Goal: Task Accomplishment & Management: Manage account settings

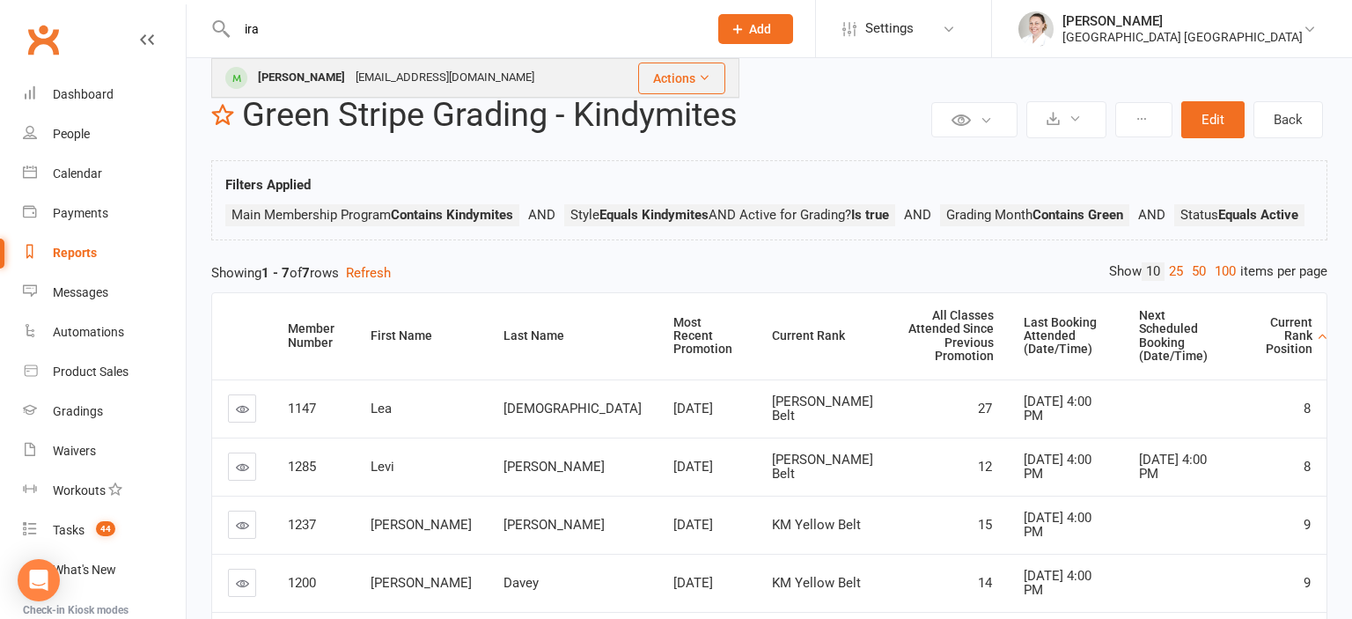
type input "ira"
click at [373, 89] on div "[EMAIL_ADDRESS][DOMAIN_NAME]" at bounding box center [444, 78] width 189 height 26
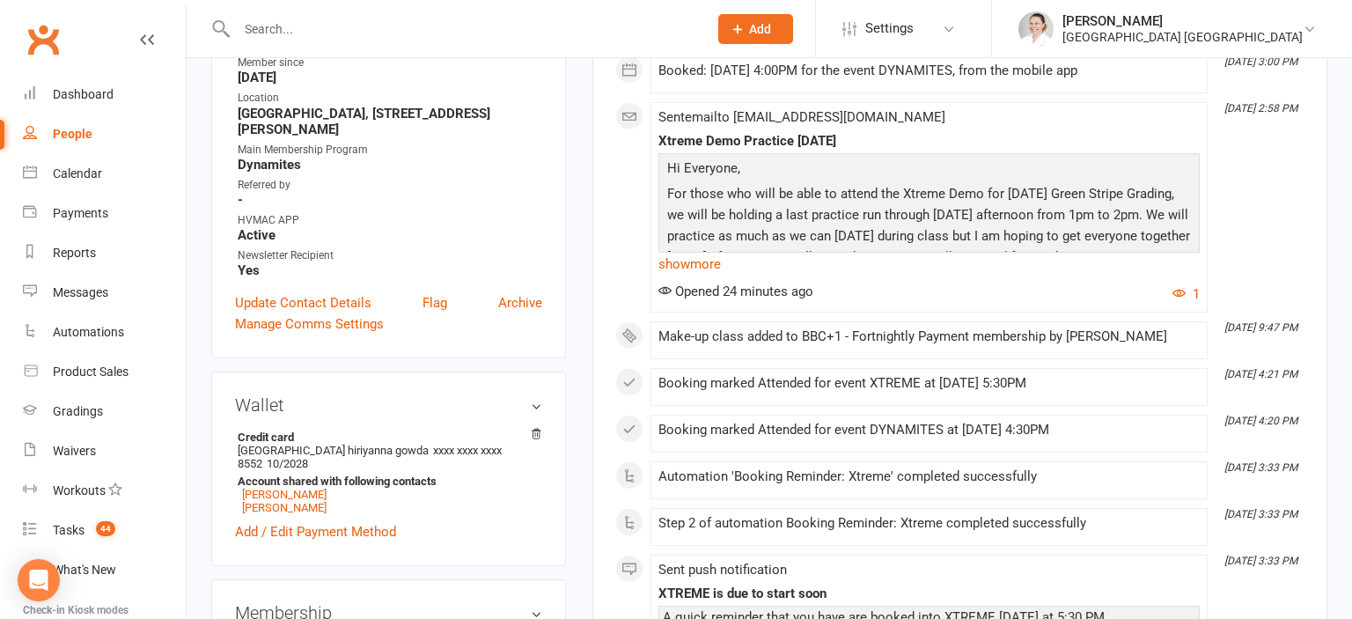
scroll to position [651, 0]
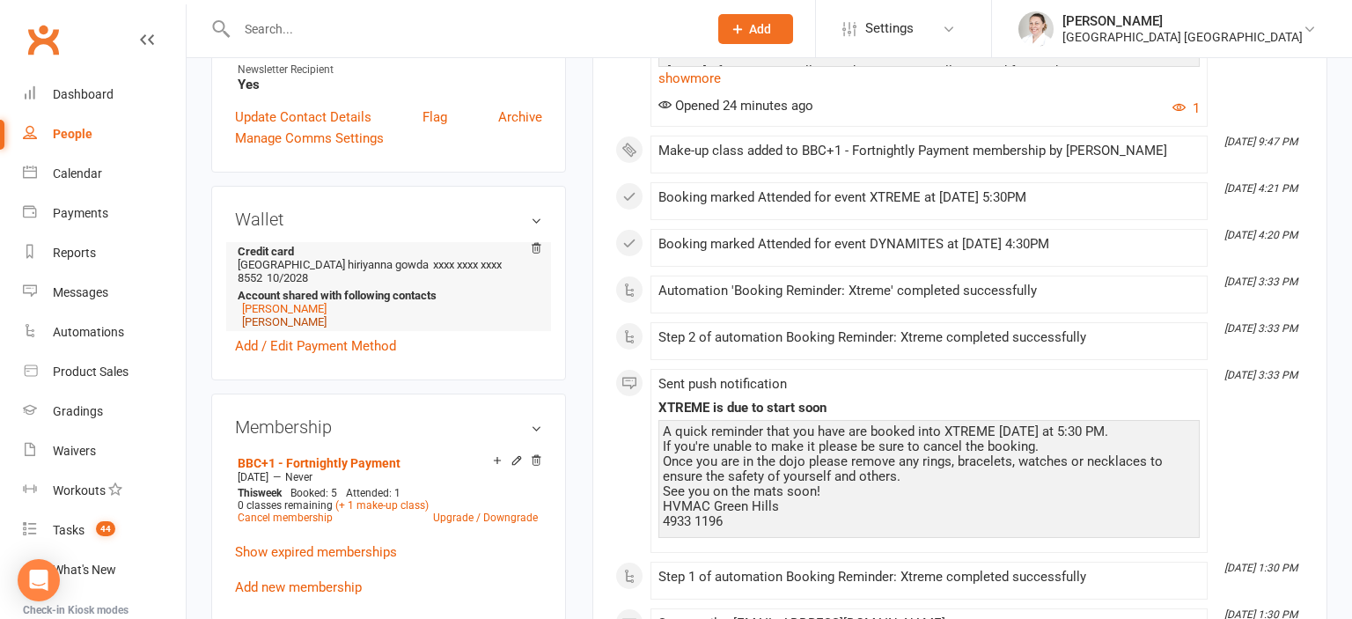
click at [291, 328] on link "[PERSON_NAME]" at bounding box center [284, 321] width 85 height 13
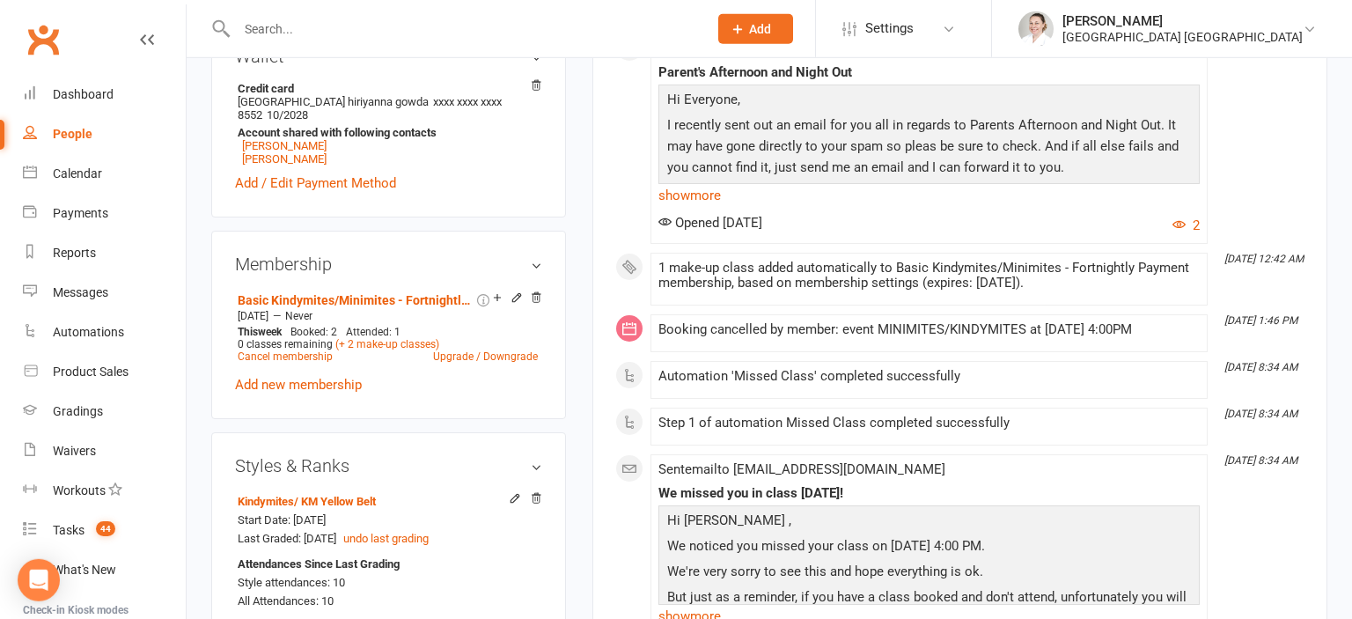
scroll to position [836, 0]
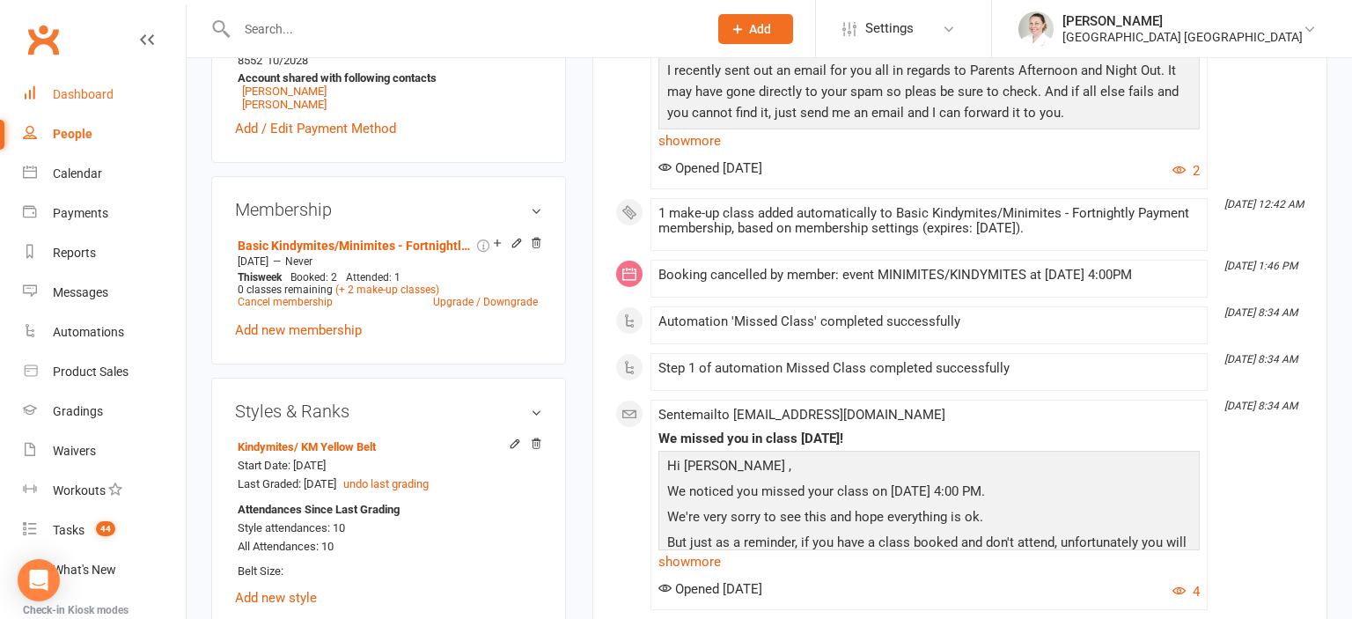
click at [82, 105] on link "Dashboard" at bounding box center [104, 95] width 163 height 40
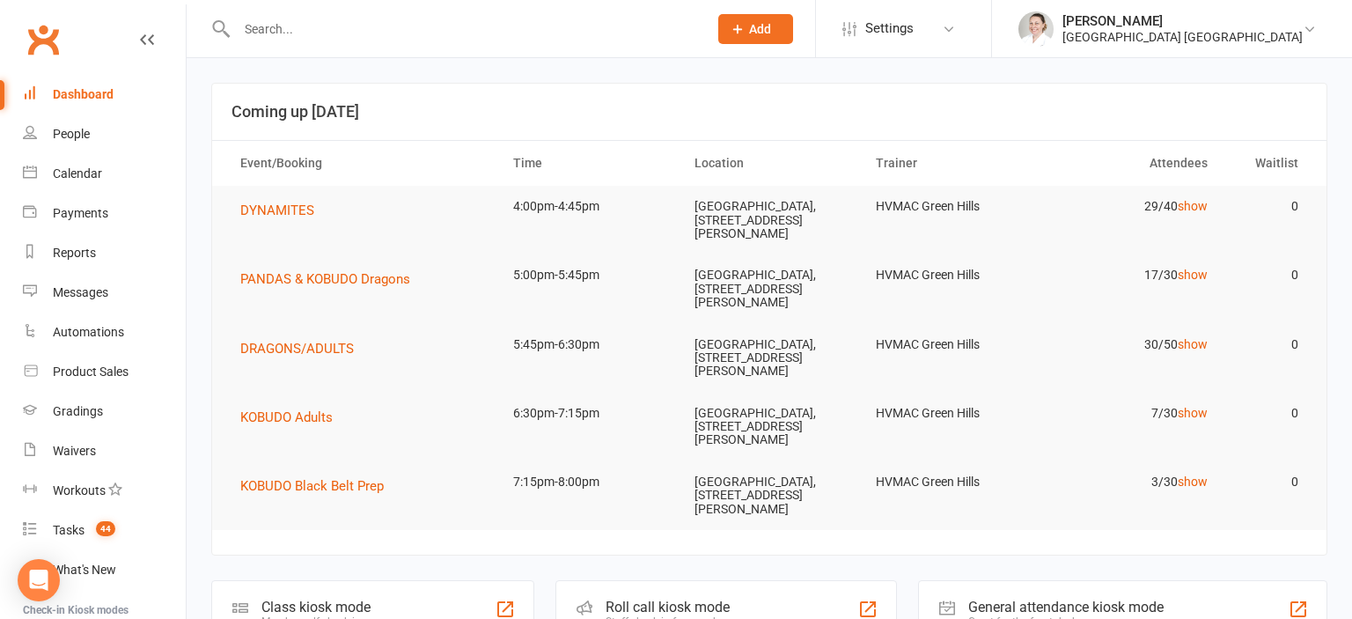
drag, startPoint x: 392, startPoint y: 46, endPoint x: 387, endPoint y: 30, distance: 16.4
click at [387, 30] on div at bounding box center [453, 28] width 484 height 57
click at [387, 30] on input "text" at bounding box center [464, 29] width 464 height 25
type input "a"
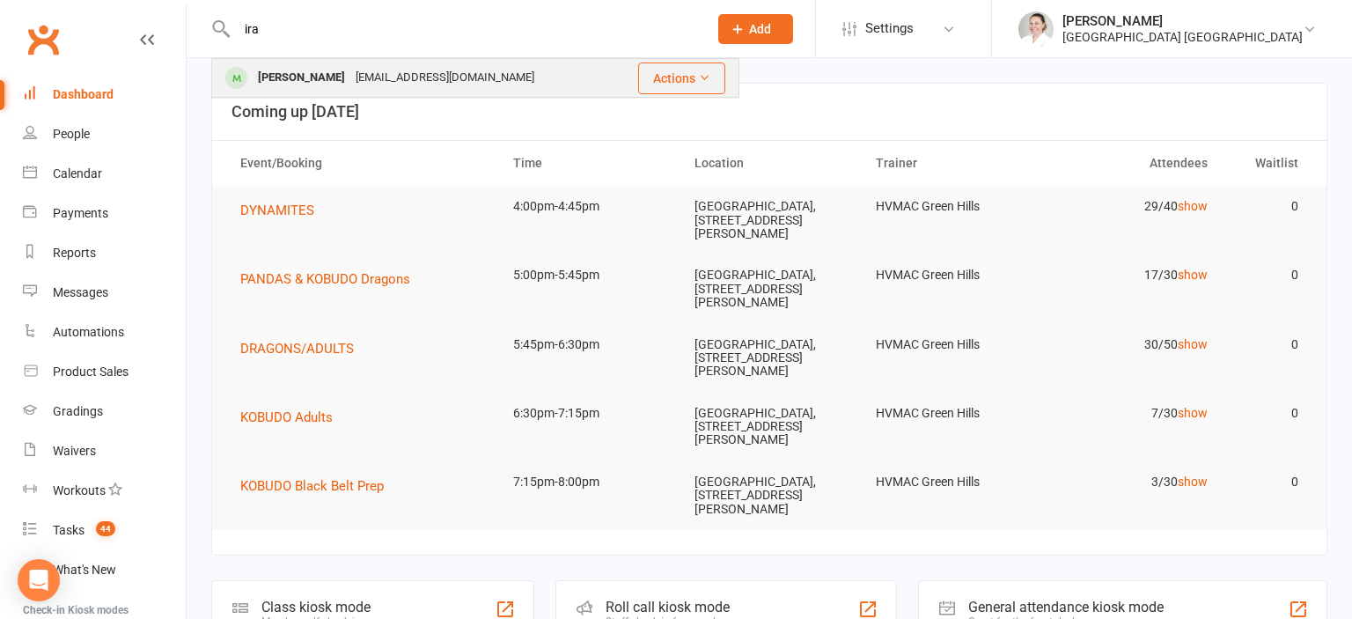
type input "ira"
click at [350, 80] on div "[EMAIL_ADDRESS][DOMAIN_NAME]" at bounding box center [444, 78] width 189 height 26
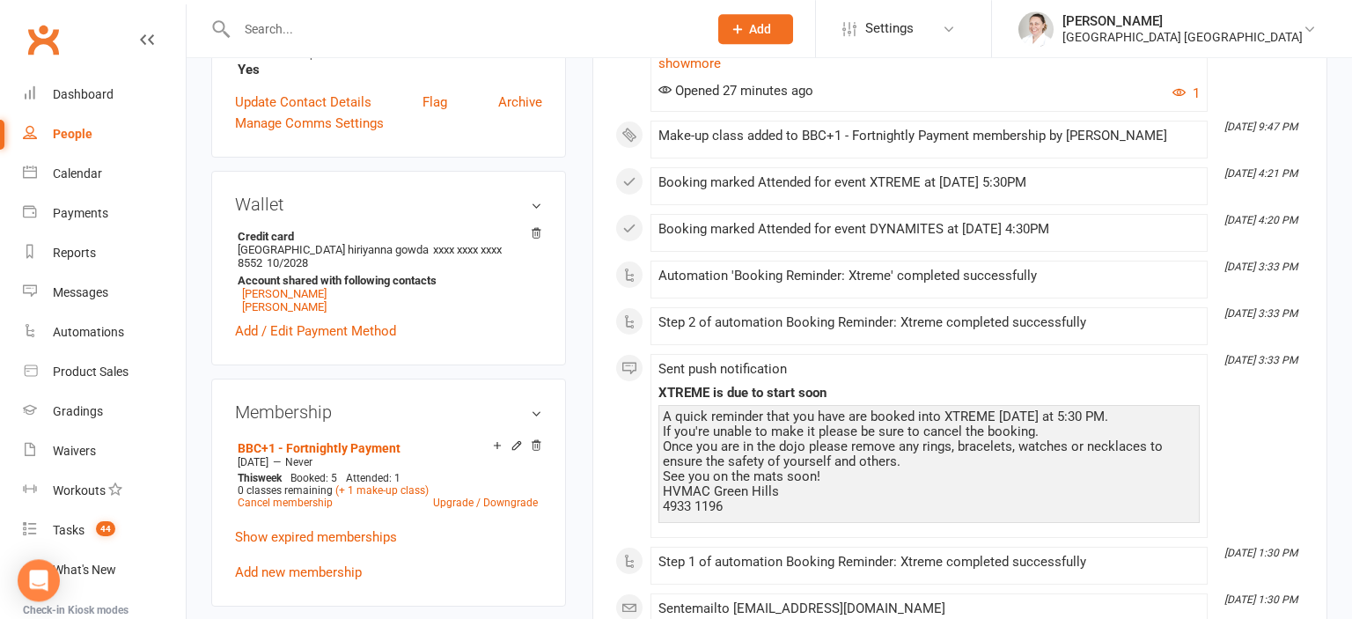
scroll to position [667, 0]
click at [290, 312] on link "[PERSON_NAME]" at bounding box center [284, 304] width 85 height 13
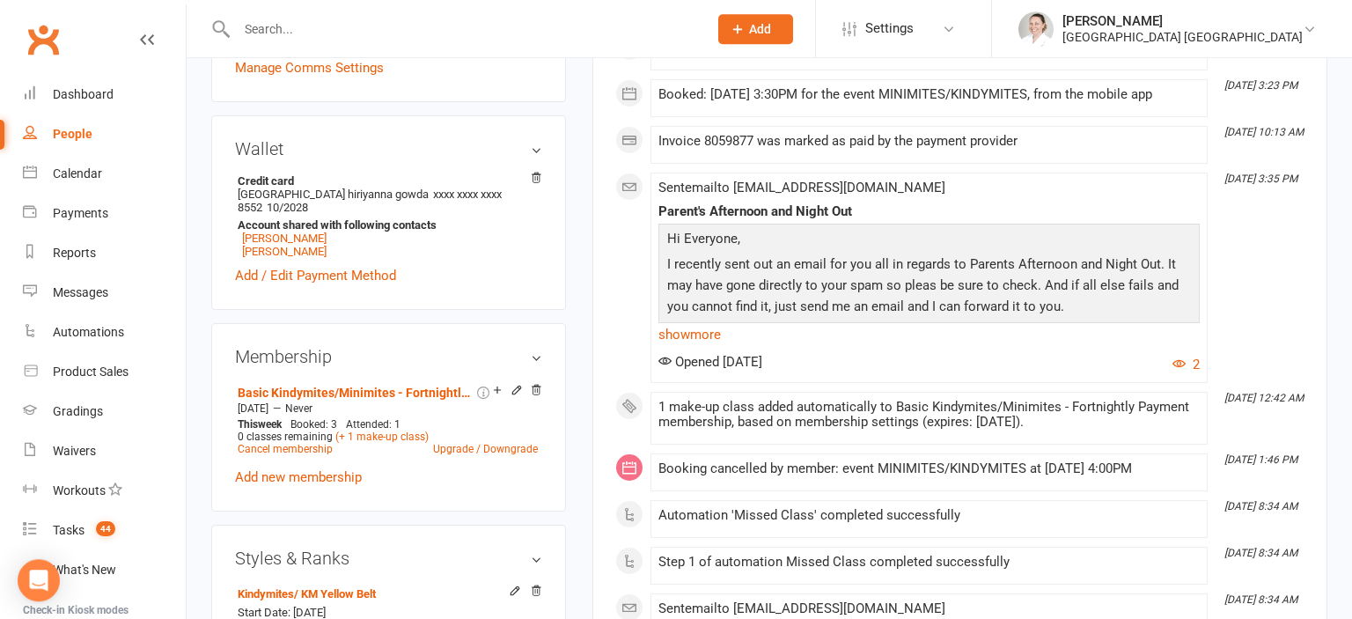
scroll to position [690, 0]
click at [499, 394] on icon at bounding box center [497, 389] width 12 height 12
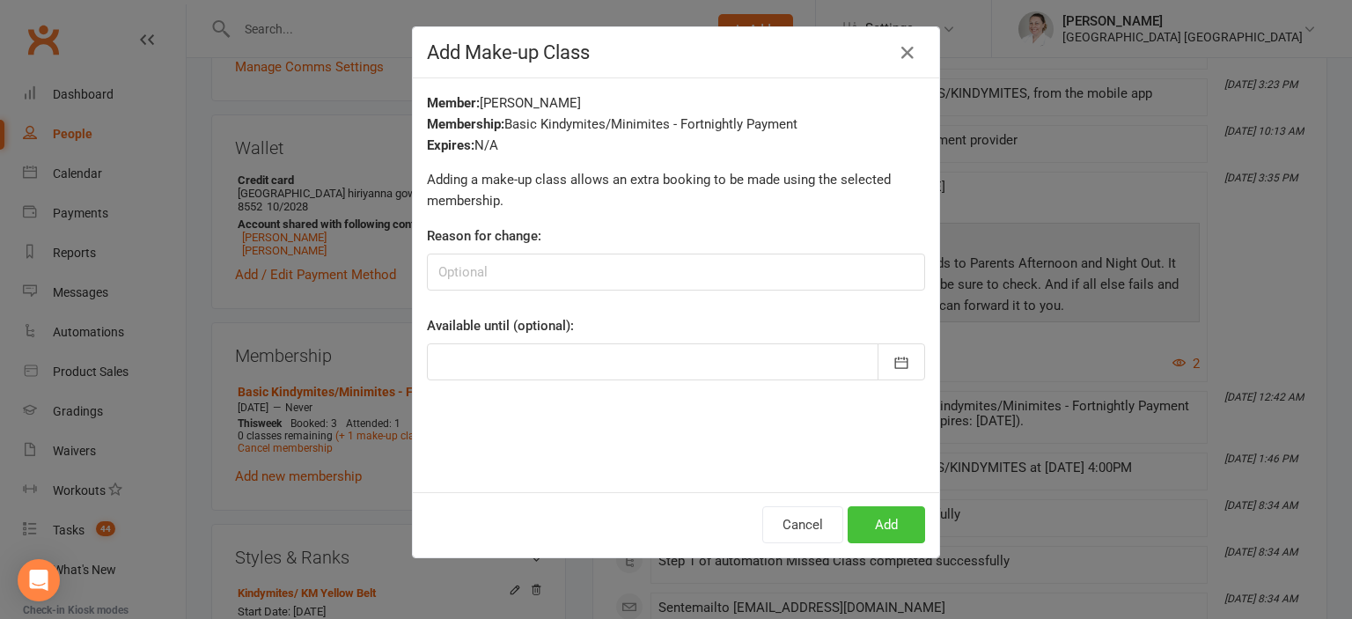
click at [869, 530] on button "Add" at bounding box center [886, 524] width 77 height 37
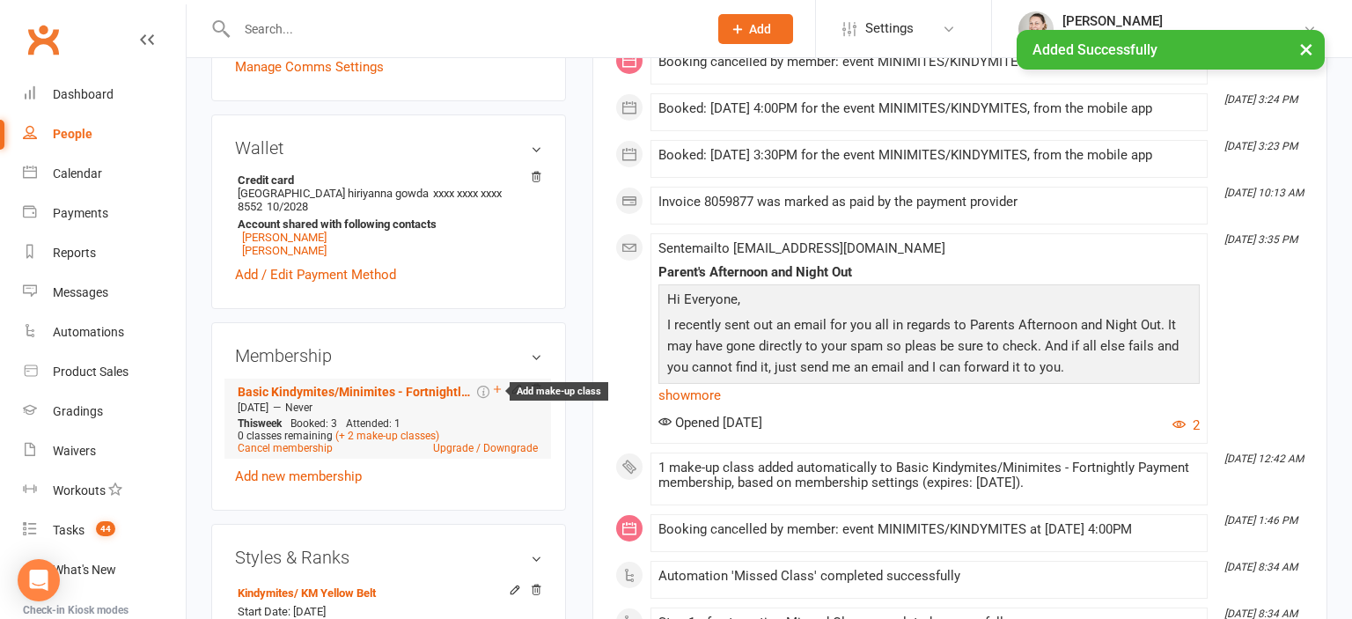
click at [495, 395] on icon at bounding box center [497, 389] width 12 height 12
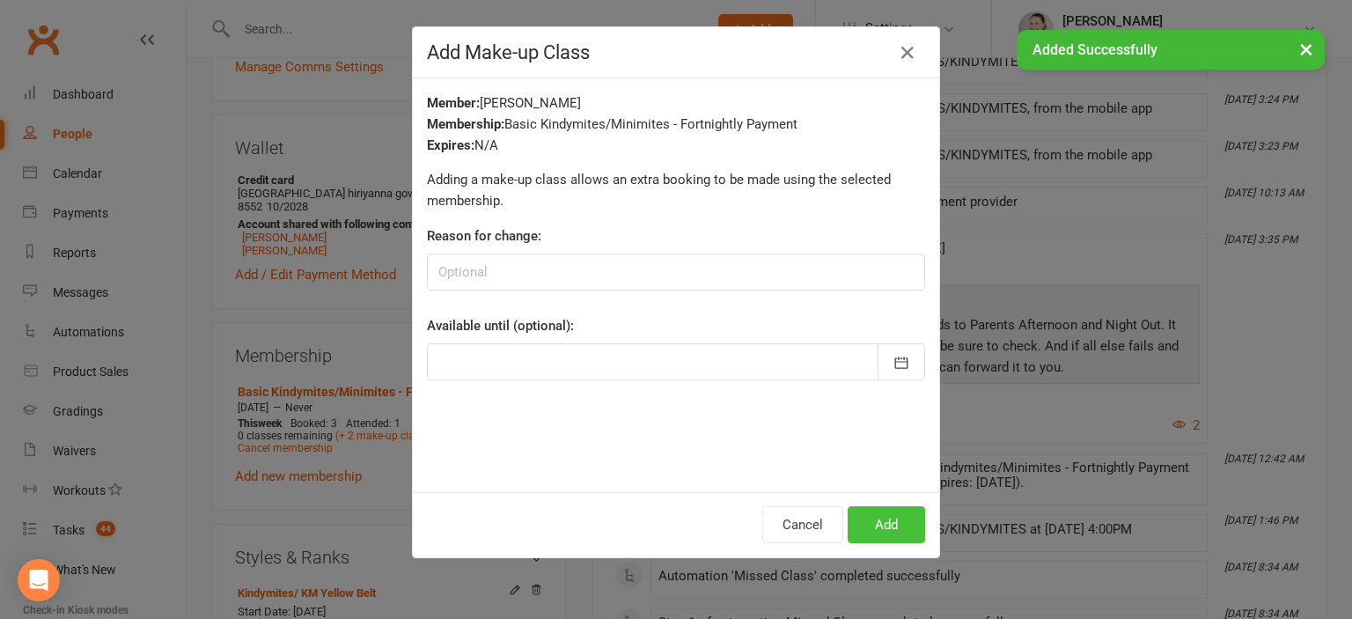
click at [900, 527] on button "Add" at bounding box center [886, 524] width 77 height 37
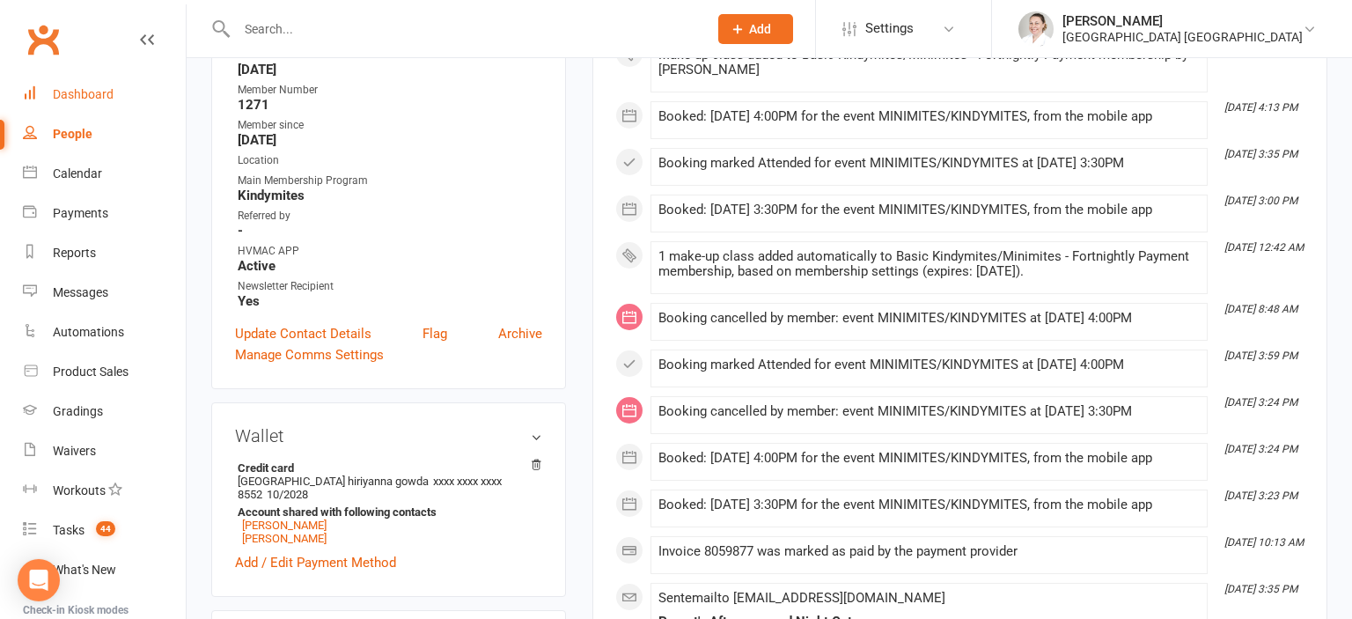
scroll to position [373, 0]
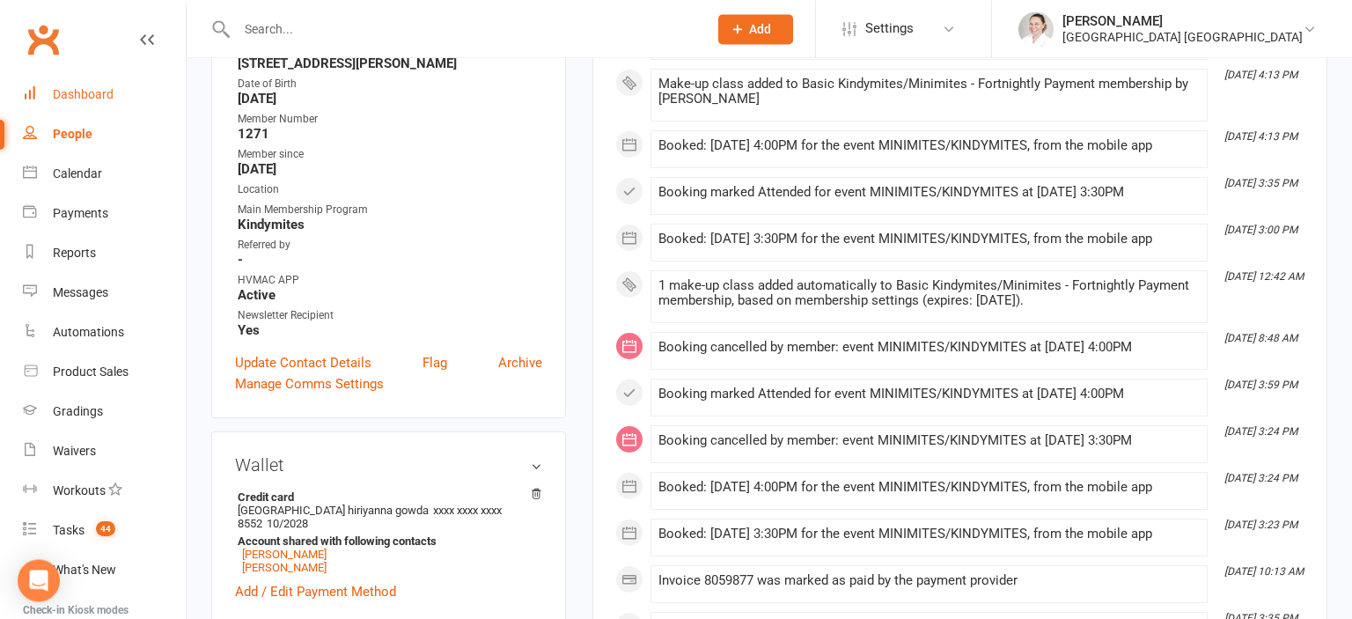
click at [94, 93] on div "Dashboard" at bounding box center [83, 94] width 61 height 14
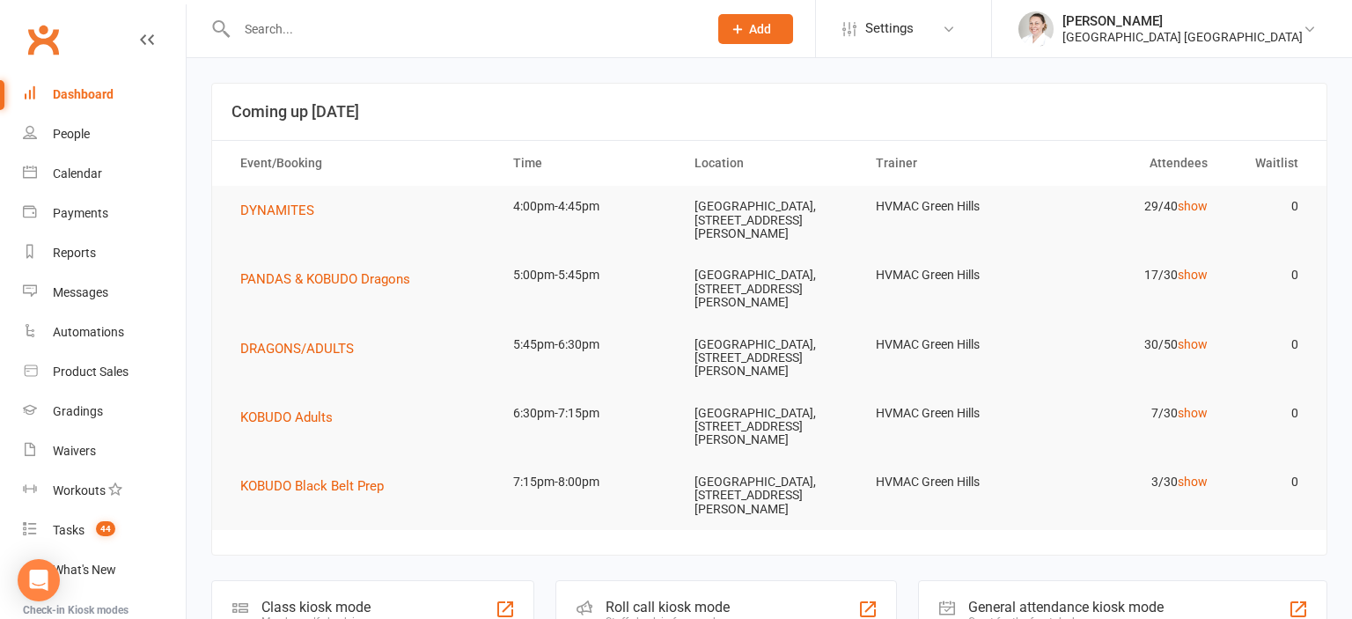
click at [335, 33] on input "text" at bounding box center [464, 29] width 464 height 25
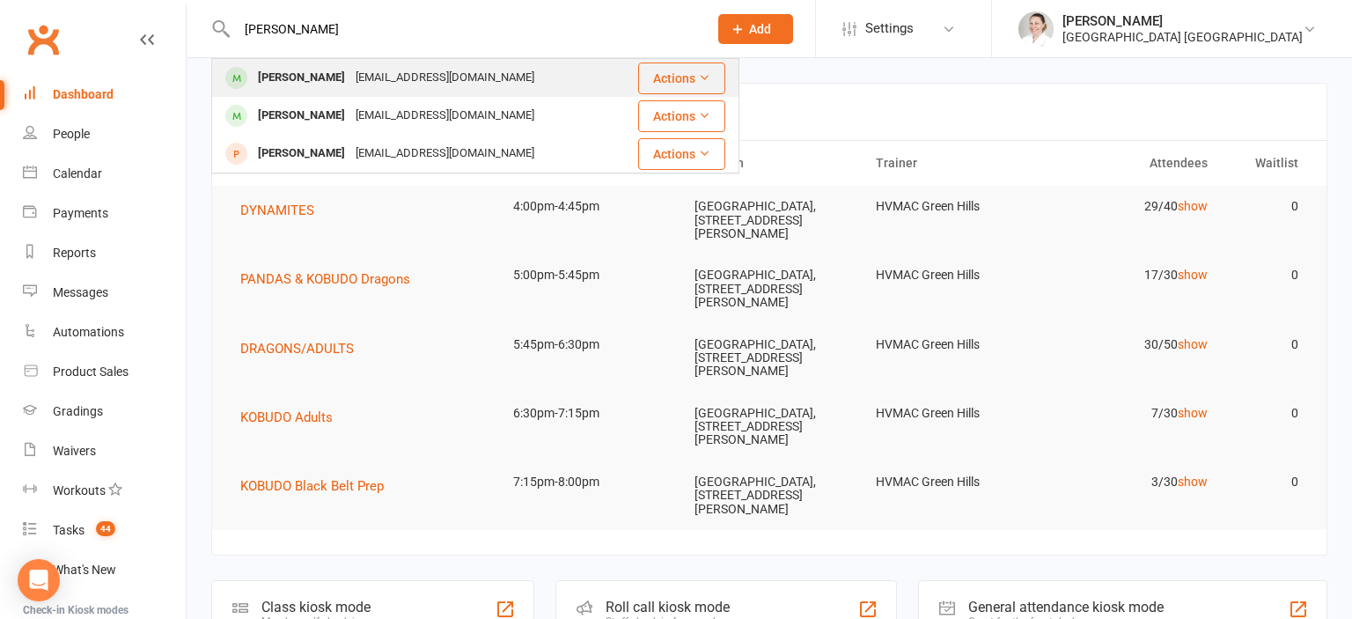
type input "[PERSON_NAME]"
click at [400, 86] on div "[EMAIL_ADDRESS][DOMAIN_NAME]" at bounding box center [444, 78] width 189 height 26
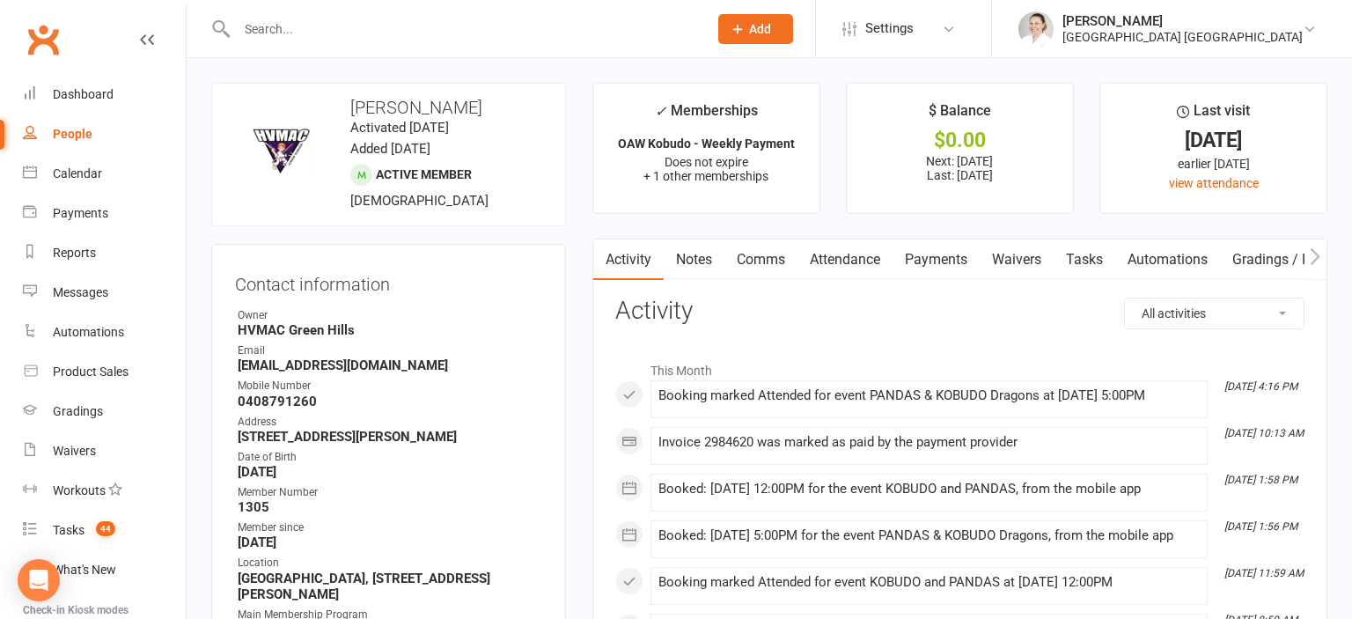
scroll to position [92, 0]
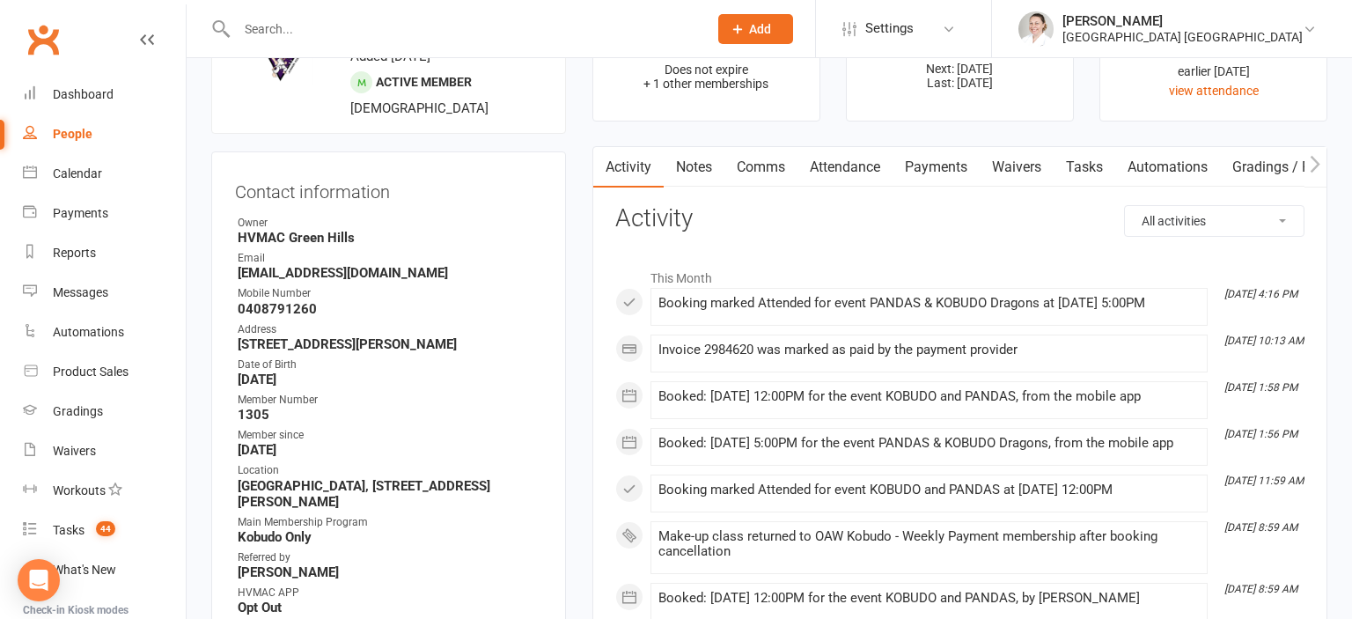
click at [856, 159] on link "Attendance" at bounding box center [845, 167] width 95 height 41
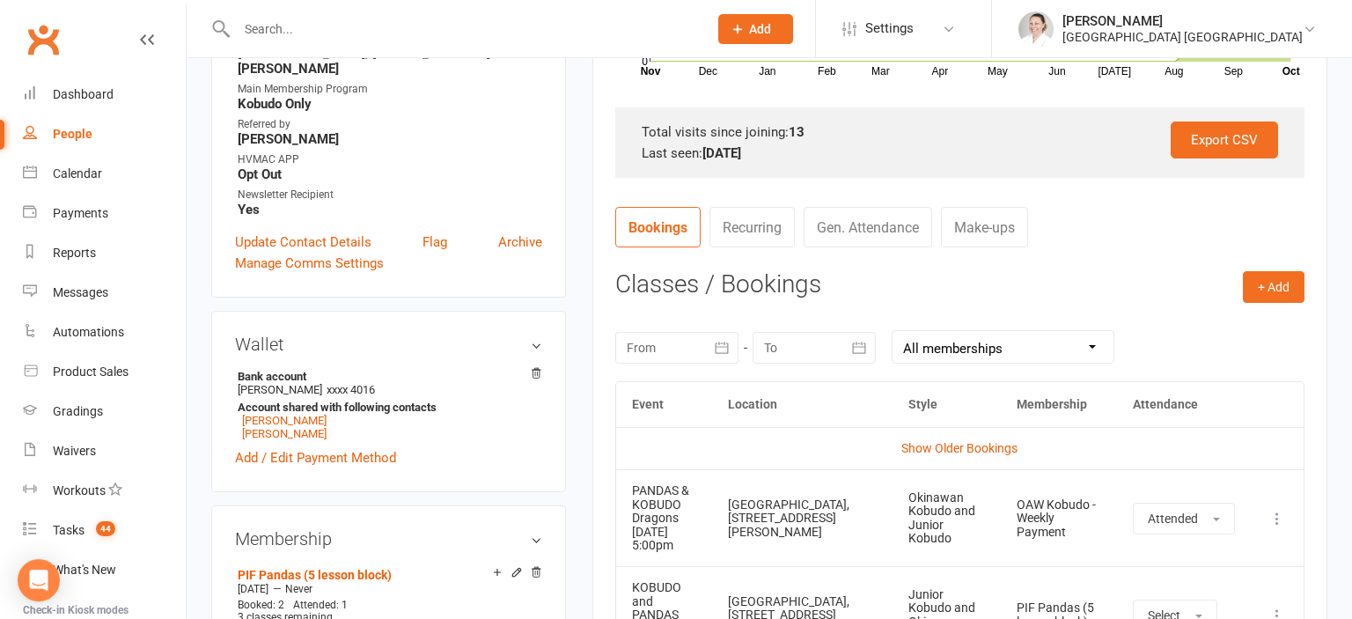
scroll to position [557, 0]
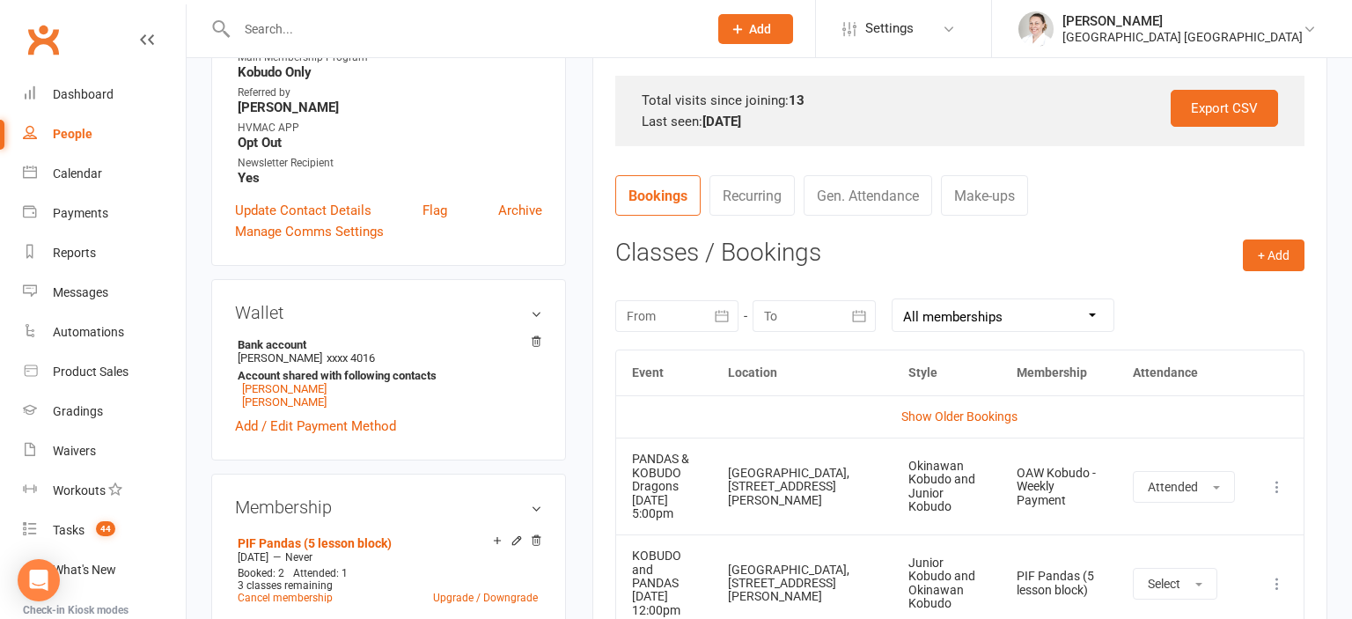
click at [984, 396] on td "Show Older Bookings" at bounding box center [960, 416] width 688 height 42
click at [984, 411] on link "Show Older Bookings" at bounding box center [960, 416] width 116 height 14
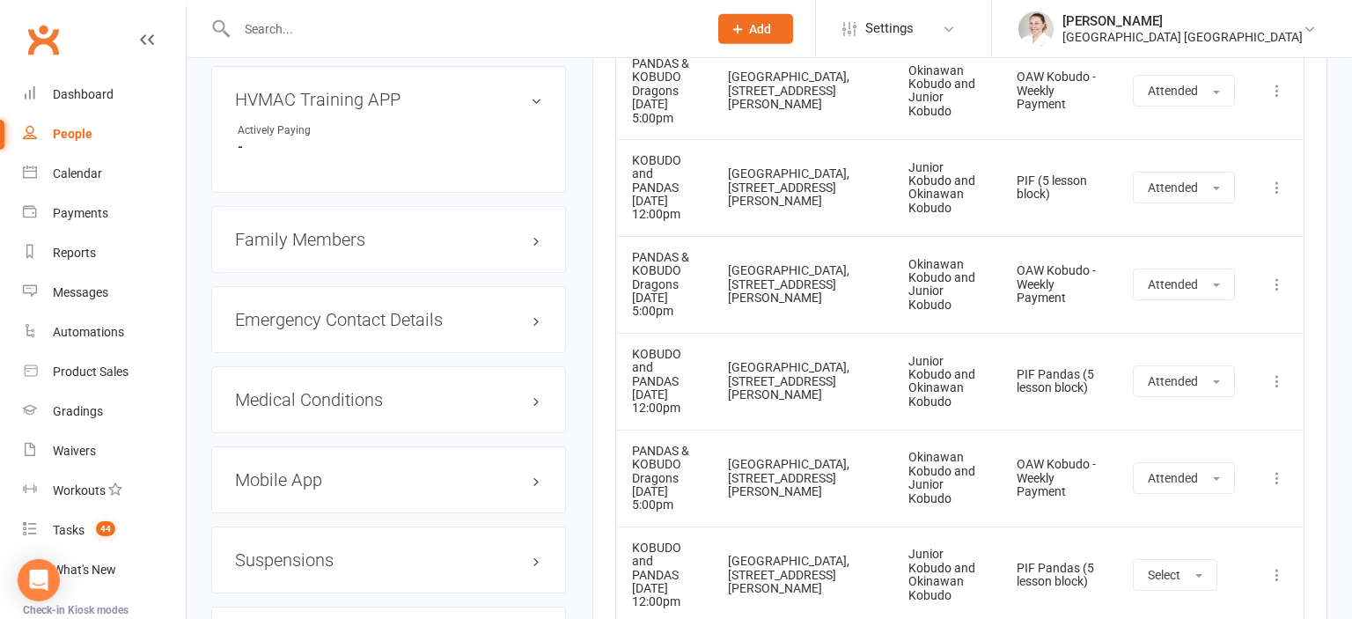
scroll to position [1860, 0]
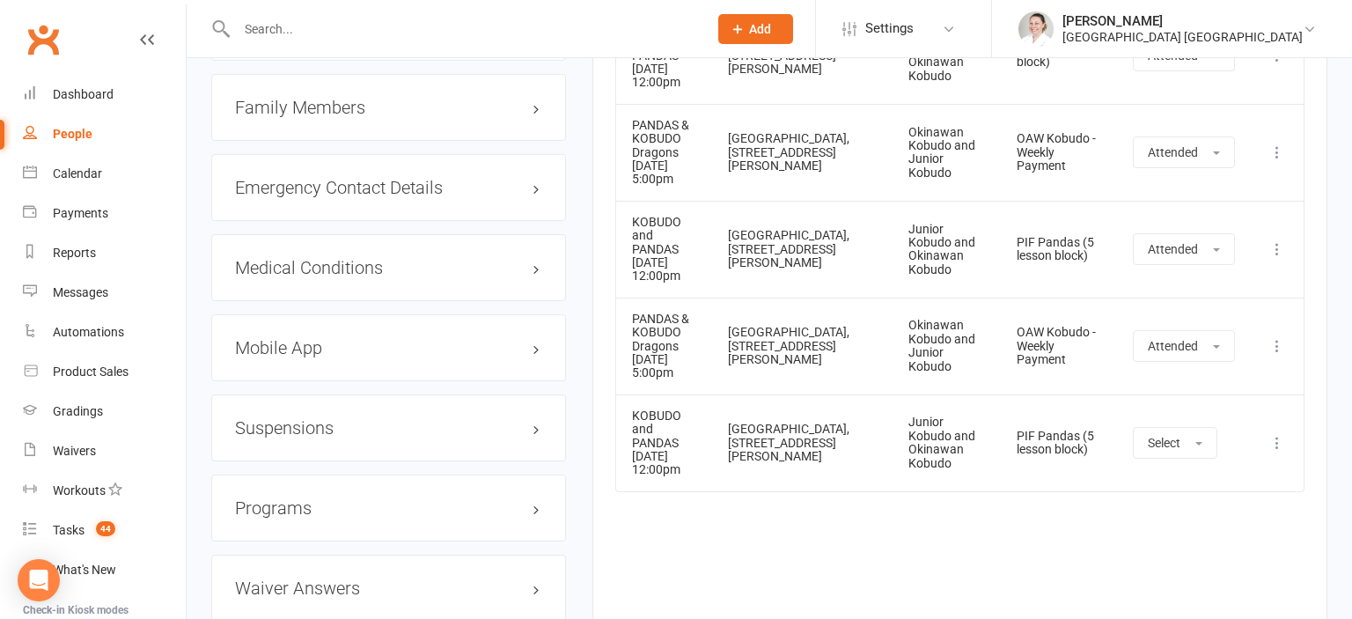
click at [1283, 337] on icon at bounding box center [1278, 346] width 18 height 18
click at [1197, 398] on link "View event" at bounding box center [1200, 415] width 174 height 35
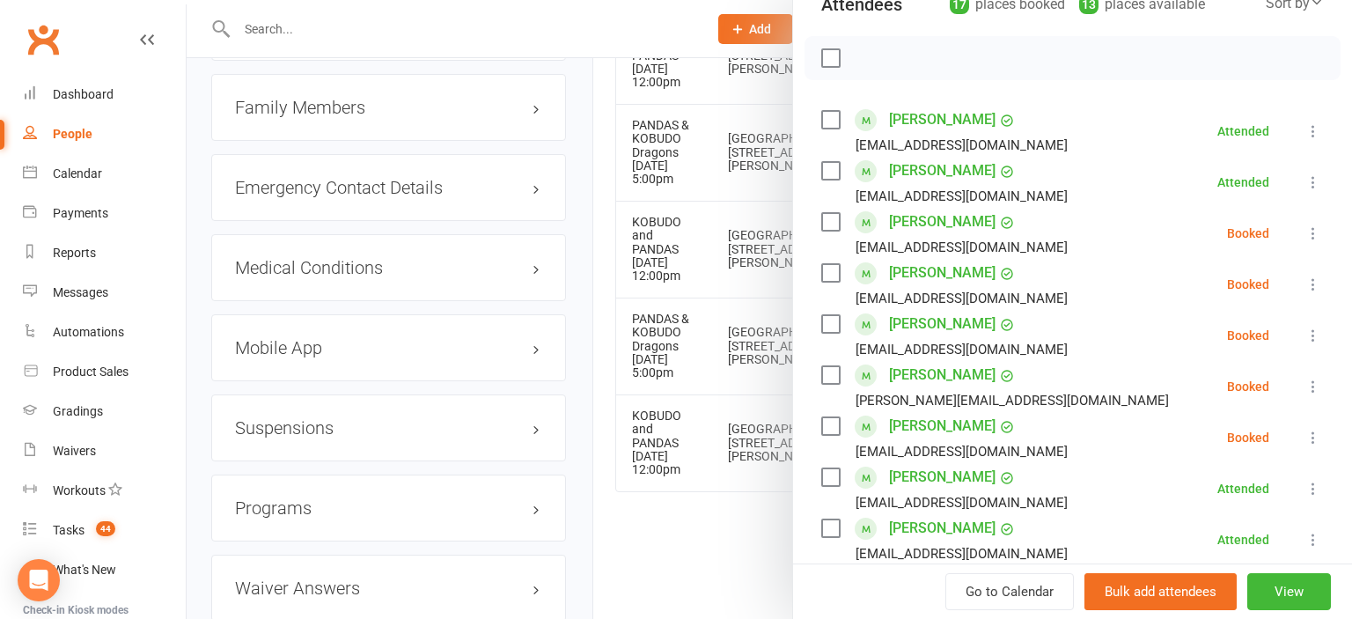
scroll to position [291, 0]
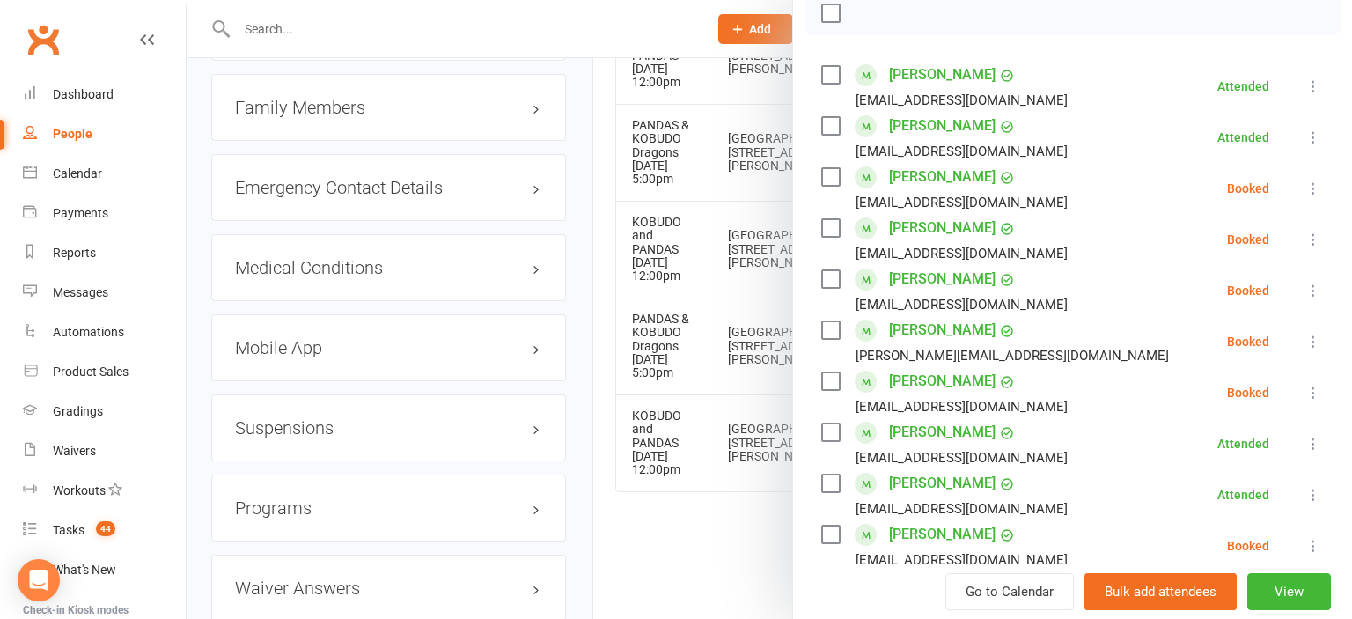
click at [1321, 136] on icon at bounding box center [1314, 138] width 18 height 18
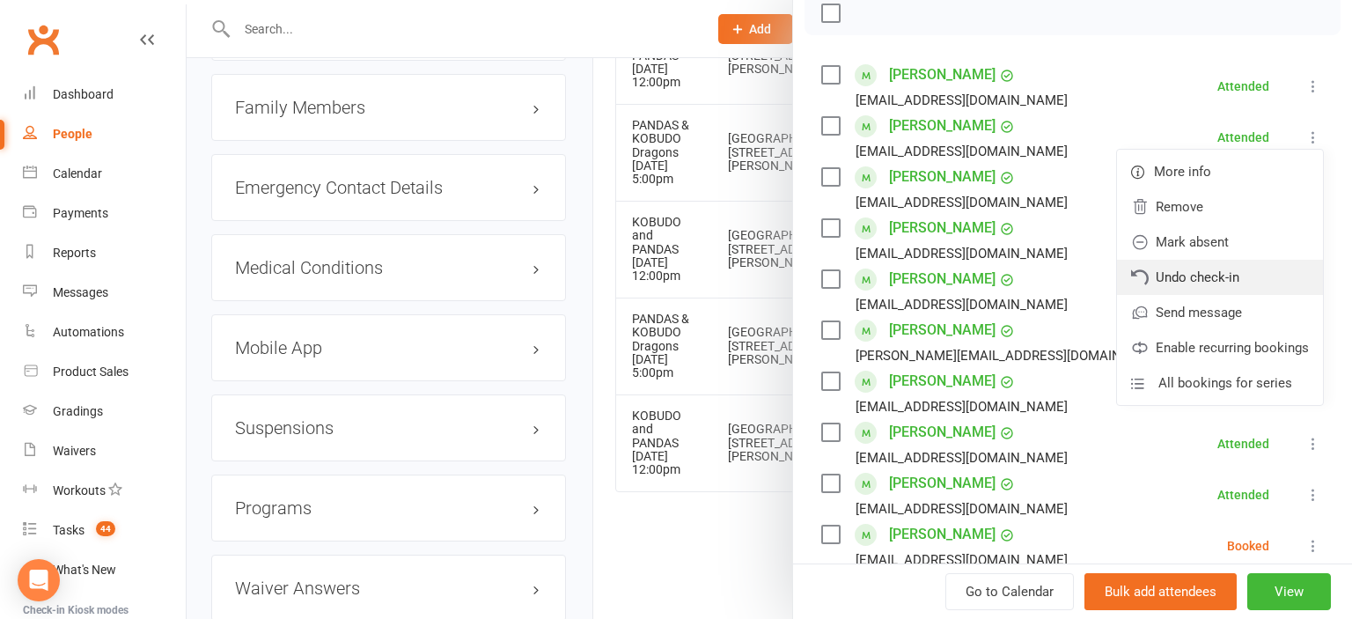
click at [1262, 280] on link "Undo check-in" at bounding box center [1220, 277] width 206 height 35
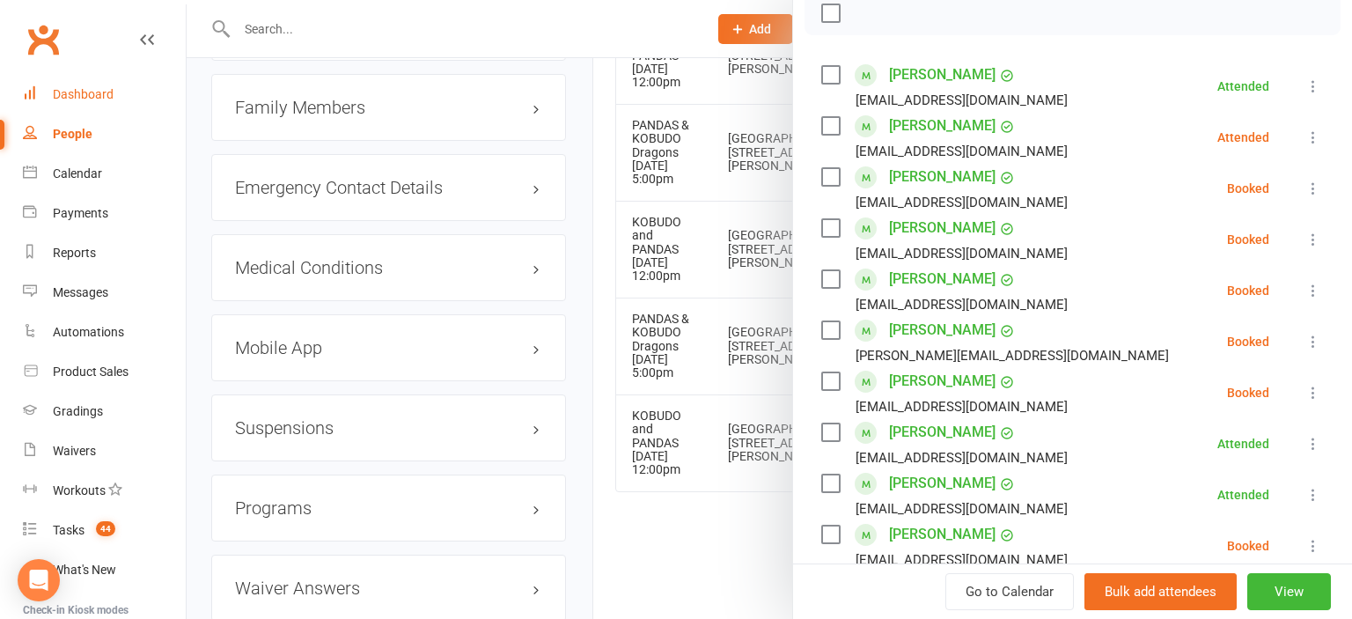
click at [101, 100] on div "Dashboard" at bounding box center [83, 94] width 61 height 14
